Goal: Ask a question

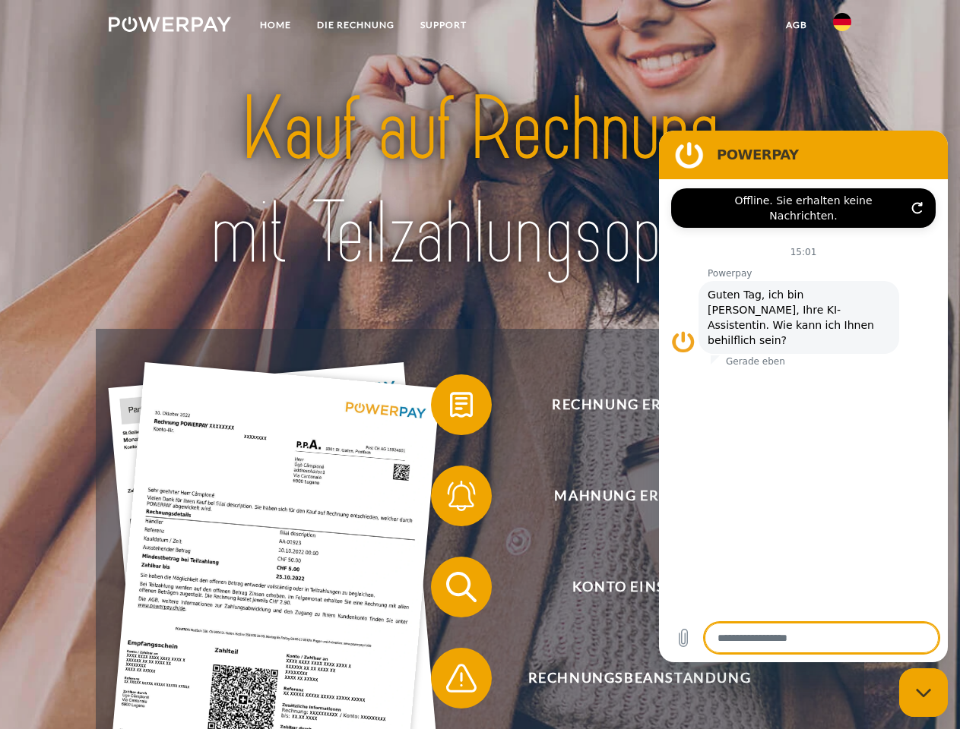
click at [169, 27] on img at bounding box center [170, 24] width 122 height 15
click at [842, 27] on img at bounding box center [842, 22] width 18 height 18
click at [795, 25] on link "agb" at bounding box center [796, 24] width 47 height 27
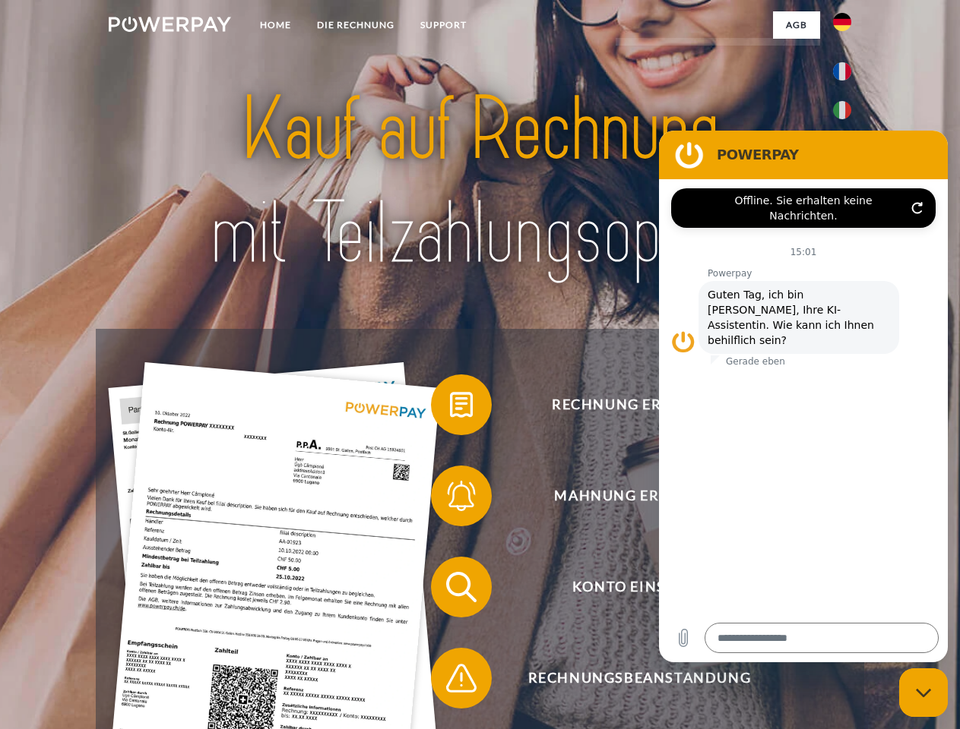
click at [450, 408] on span at bounding box center [438, 405] width 76 height 76
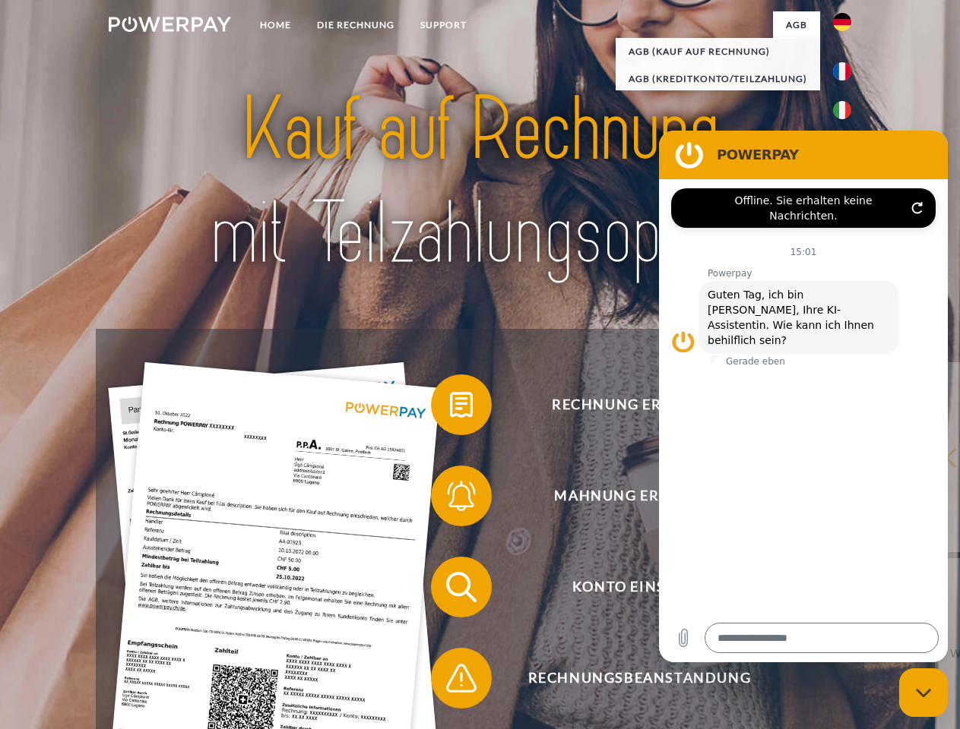
click at [450, 499] on span at bounding box center [438, 496] width 76 height 76
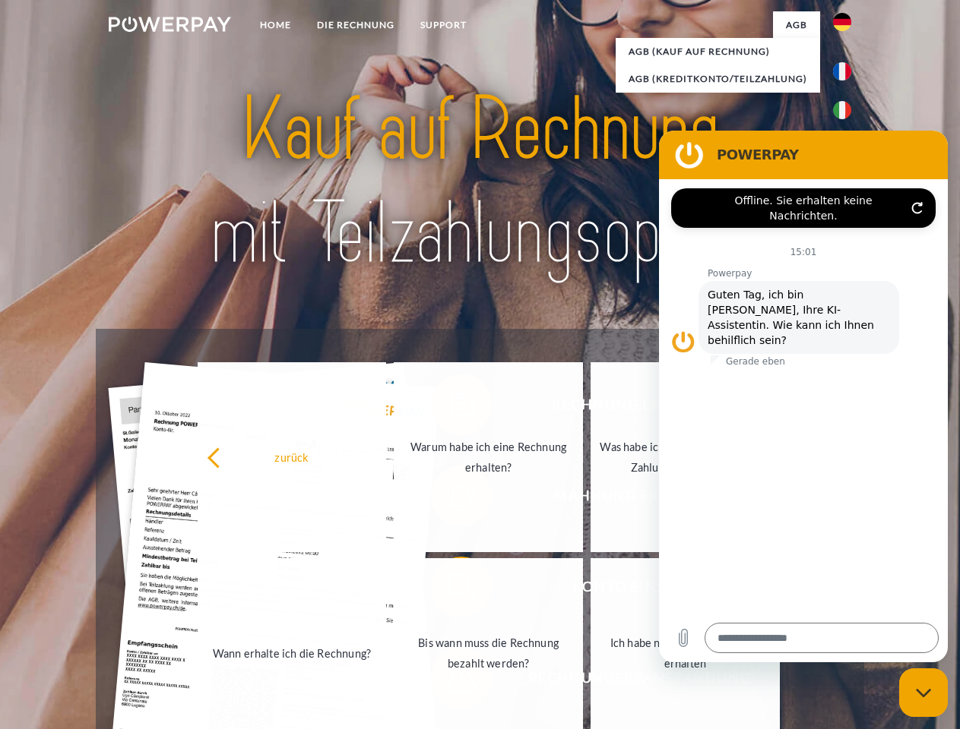
click at [450, 590] on link "Bis wann muss die Rechnung bezahlt werden?" at bounding box center [488, 653] width 189 height 190
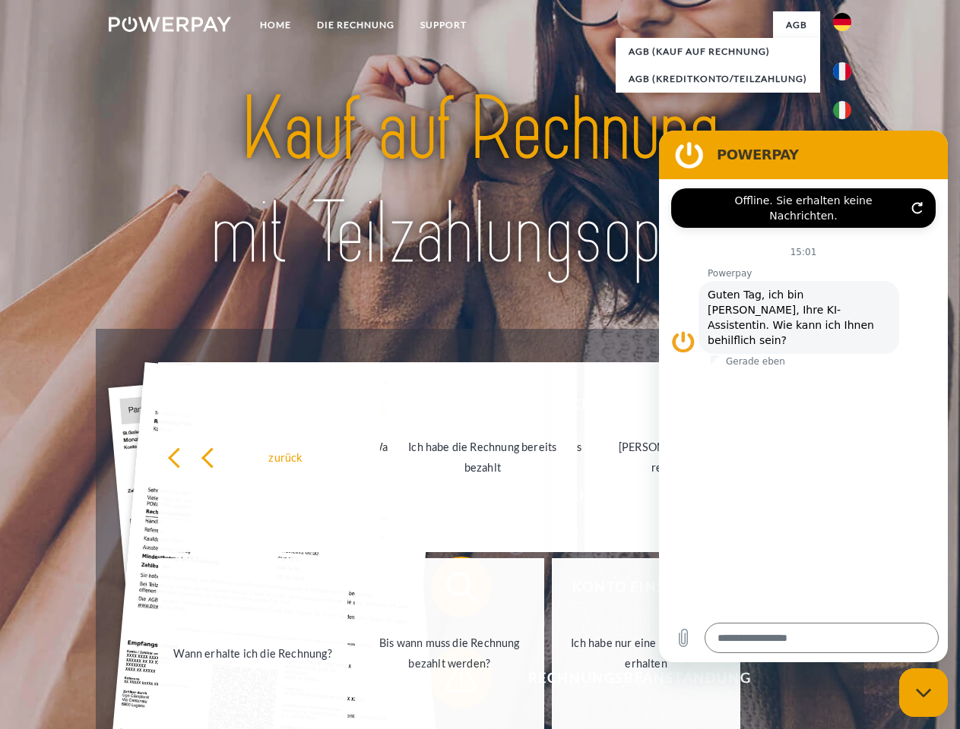
click at [552, 681] on link "Ich habe nur eine Teillieferung erhalten" at bounding box center [646, 653] width 189 height 190
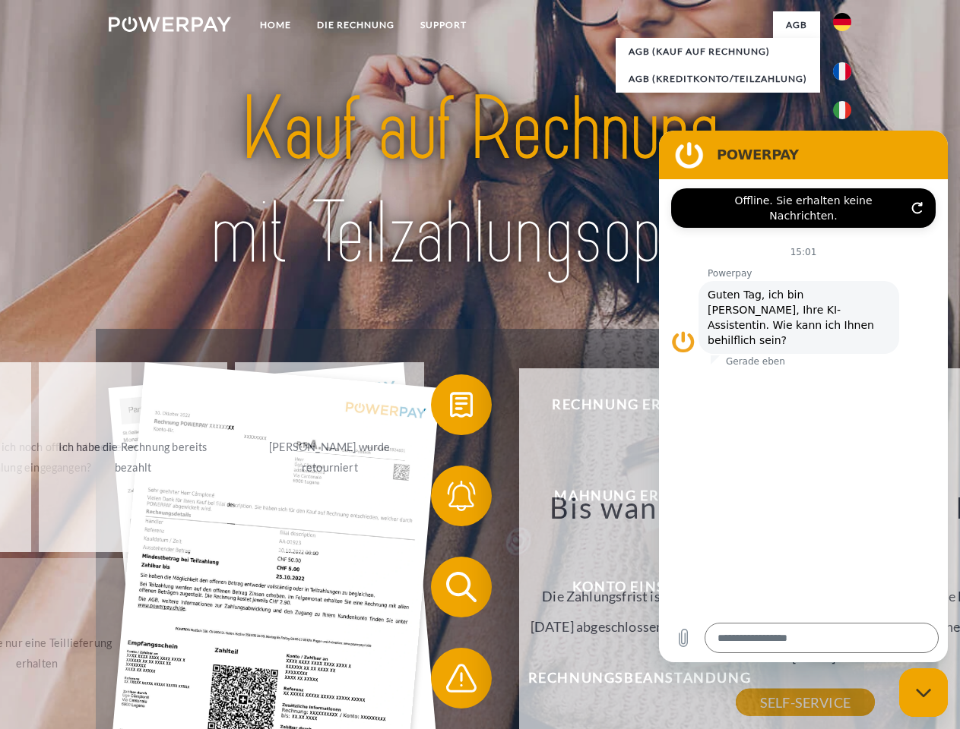
click at [923, 693] on icon "Messaging-Fenster schließen" at bounding box center [923, 693] width 16 height 10
type textarea "*"
